Goal: Task Accomplishment & Management: Use online tool/utility

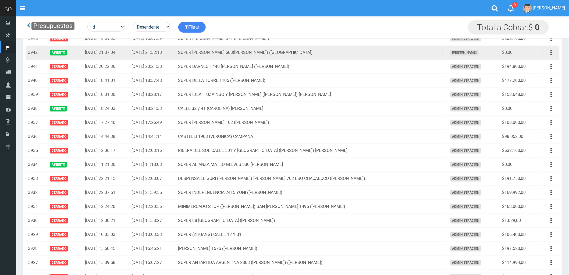
scroll to position [179, 0]
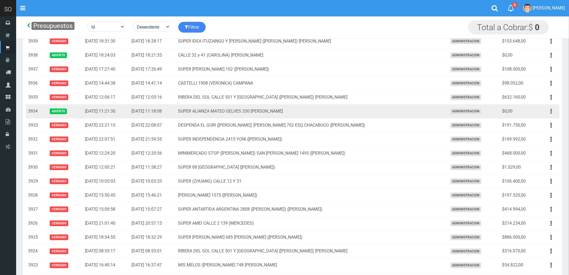
click at [551, 111] on icon "button" at bounding box center [551, 111] width 1 height 9
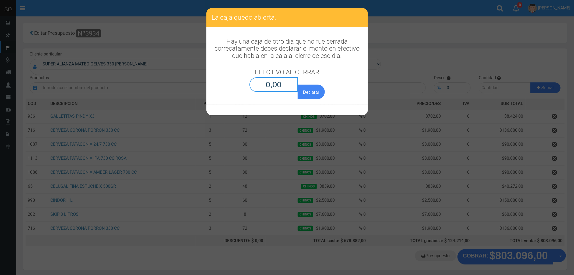
click at [280, 86] on input "0,00" at bounding box center [273, 84] width 49 height 15
type input "0,01"
click at [298, 84] on button "Declarar" at bounding box center [311, 91] width 27 height 15
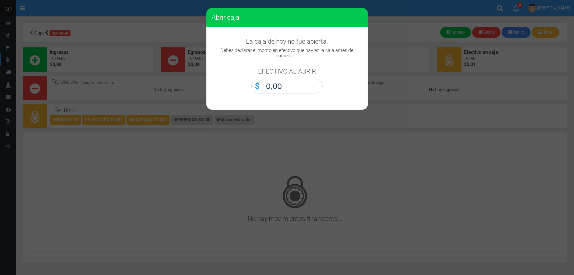
drag, startPoint x: 0, startPoint y: 0, endPoint x: 280, endPoint y: 86, distance: 293.0
click at [280, 86] on input "0,00" at bounding box center [293, 86] width 60 height 15
type input "0,01"
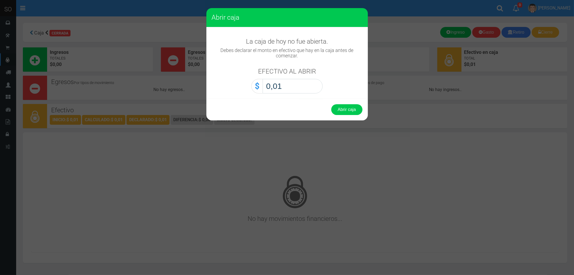
click at [331, 104] on button "Abrir caja" at bounding box center [346, 109] width 31 height 11
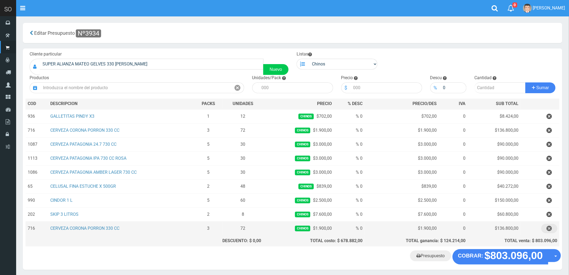
click at [549, 229] on icon "button" at bounding box center [549, 228] width 5 height 9
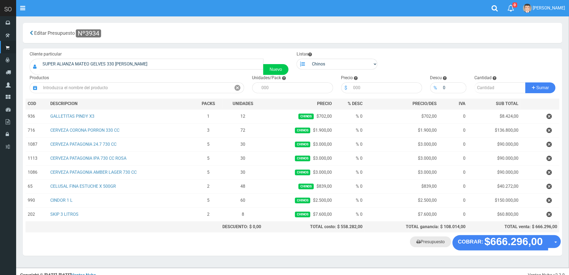
click at [432, 245] on link "Presupuesto" at bounding box center [430, 241] width 41 height 11
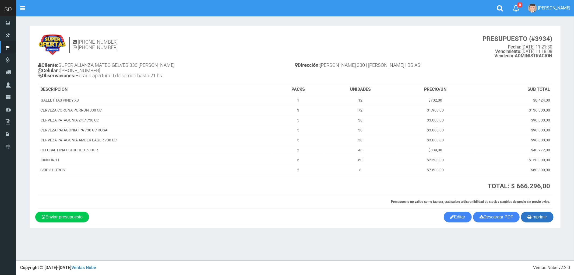
click at [533, 217] on button "Imprimir" at bounding box center [537, 216] width 33 height 11
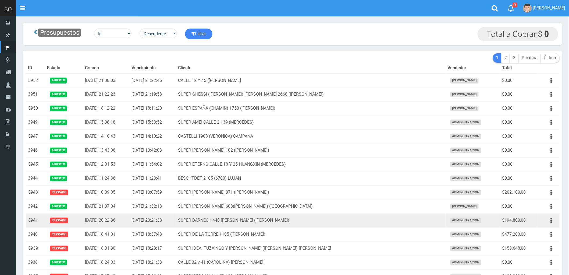
scroll to position [90, 0]
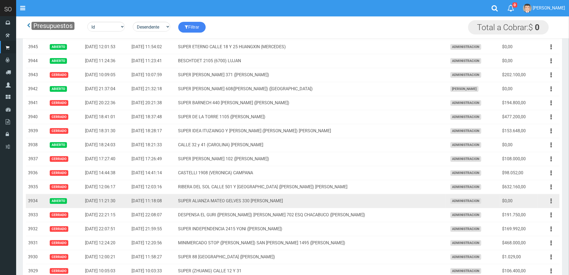
click at [551, 202] on icon "button" at bounding box center [551, 200] width 1 height 9
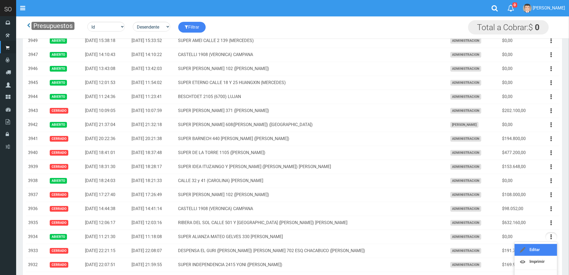
scroll to position [0, 0]
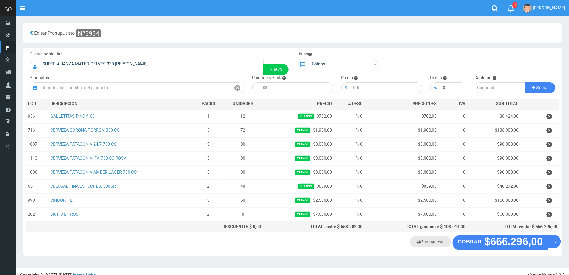
click at [434, 243] on link "Presupuesto" at bounding box center [430, 241] width 41 height 11
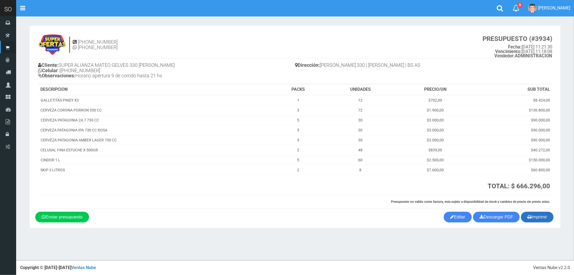
click at [539, 217] on button "Imprimir" at bounding box center [537, 216] width 33 height 11
